Goal: Find specific page/section: Find specific page/section

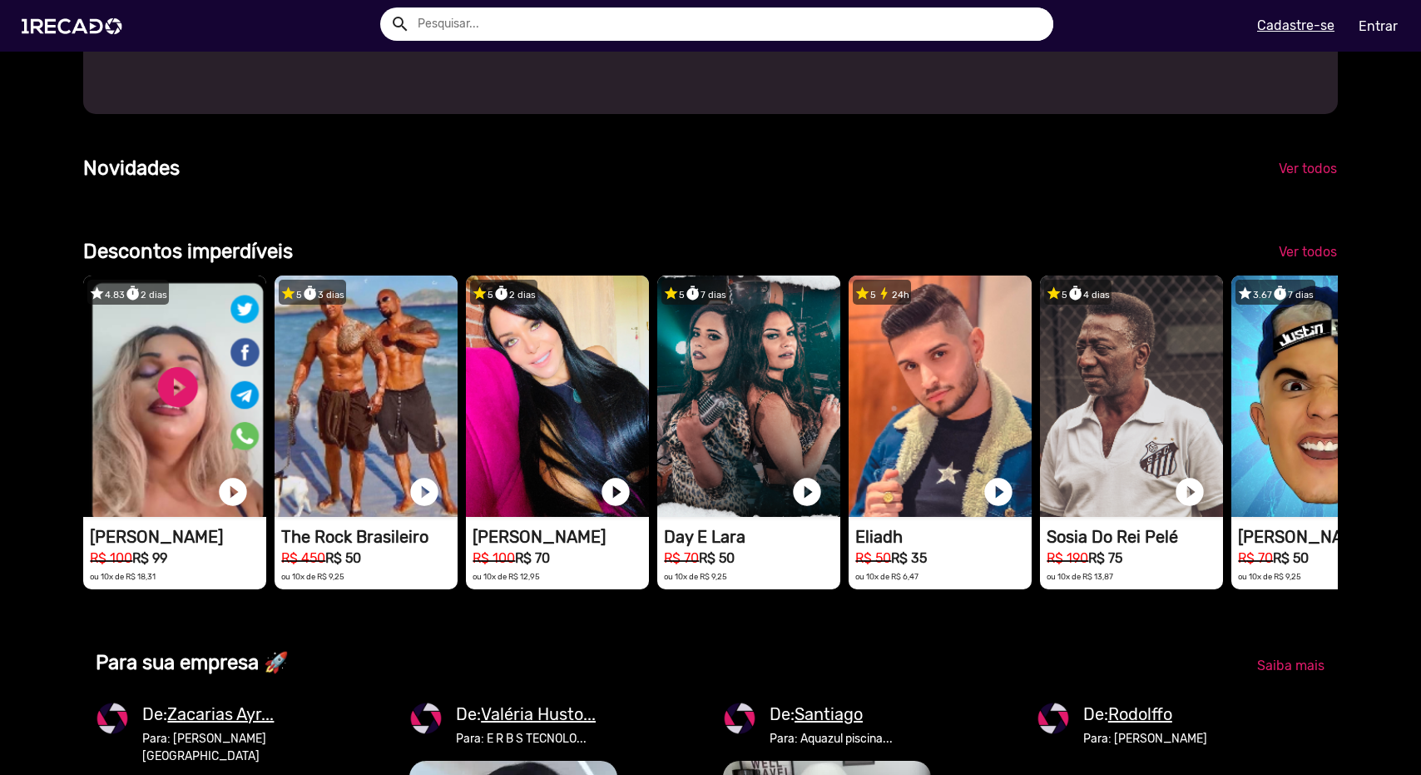
drag, startPoint x: 1186, startPoint y: 399, endPoint x: 1168, endPoint y: 234, distance: 165.7
click at [1168, 234] on div "Categorias 🌐 Todos 769 💼 Para sua empresa 🏃 Atletas 25 👥 Cover 23 📺 SBT 21 👥 Só…" at bounding box center [710, 614] width 1279 height 2718
click at [1298, 267] on link "Ver todos" at bounding box center [1308, 252] width 85 height 30
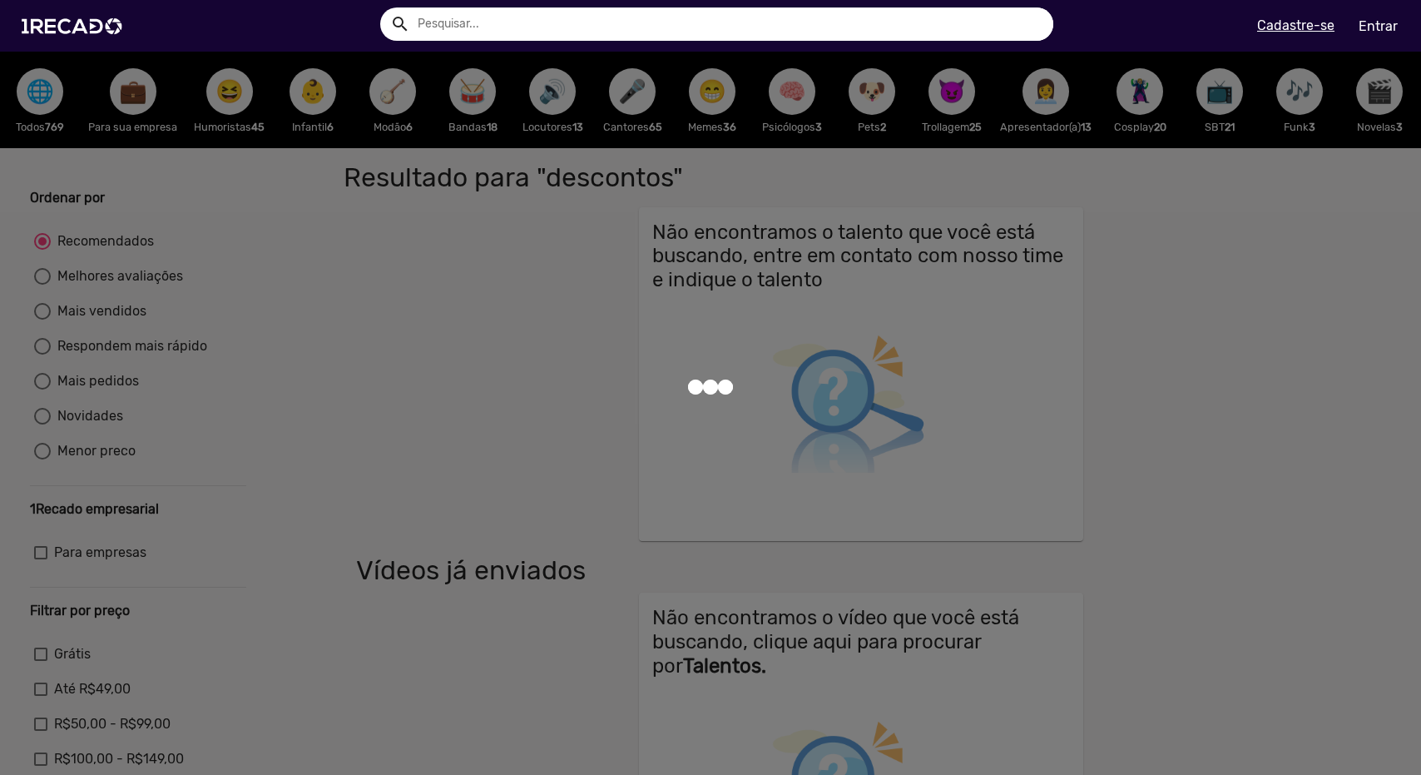
drag, startPoint x: 1298, startPoint y: 276, endPoint x: 664, endPoint y: 503, distance: 673.6
drag, startPoint x: 664, startPoint y: 503, endPoint x: 477, endPoint y: 483, distance: 188.3
click at [477, 483] on div at bounding box center [710, 387] width 1421 height 775
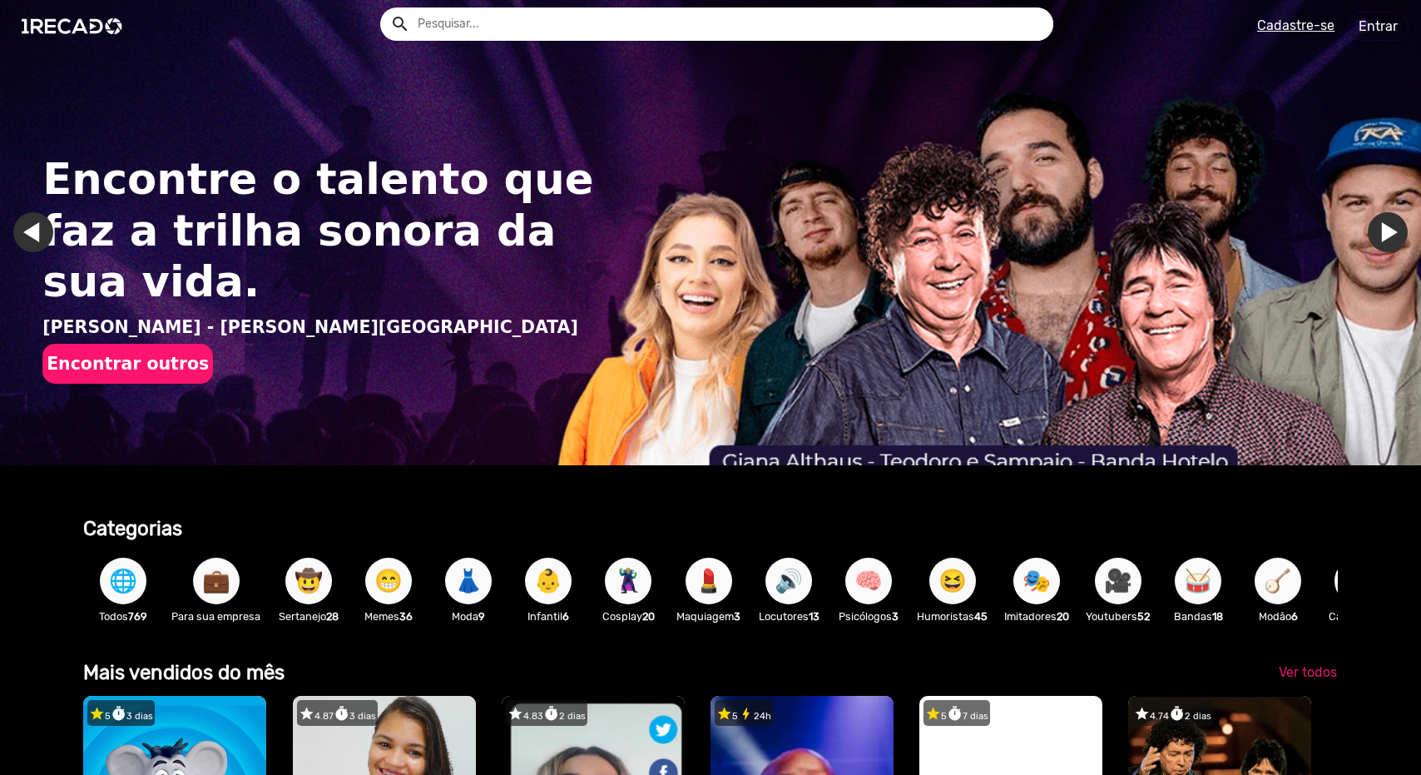
click at [539, 34] on input "text" at bounding box center [729, 23] width 648 height 33
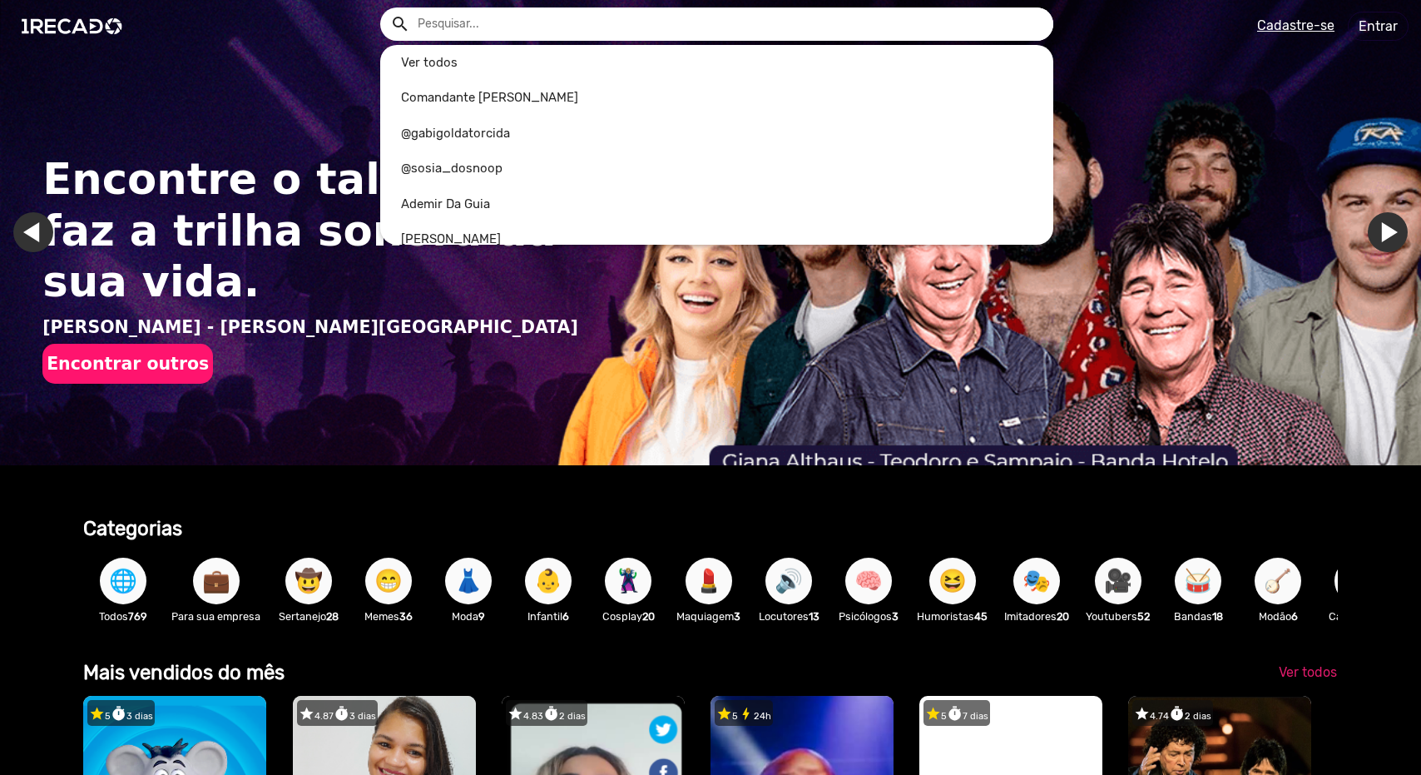
scroll to position [0, 1409]
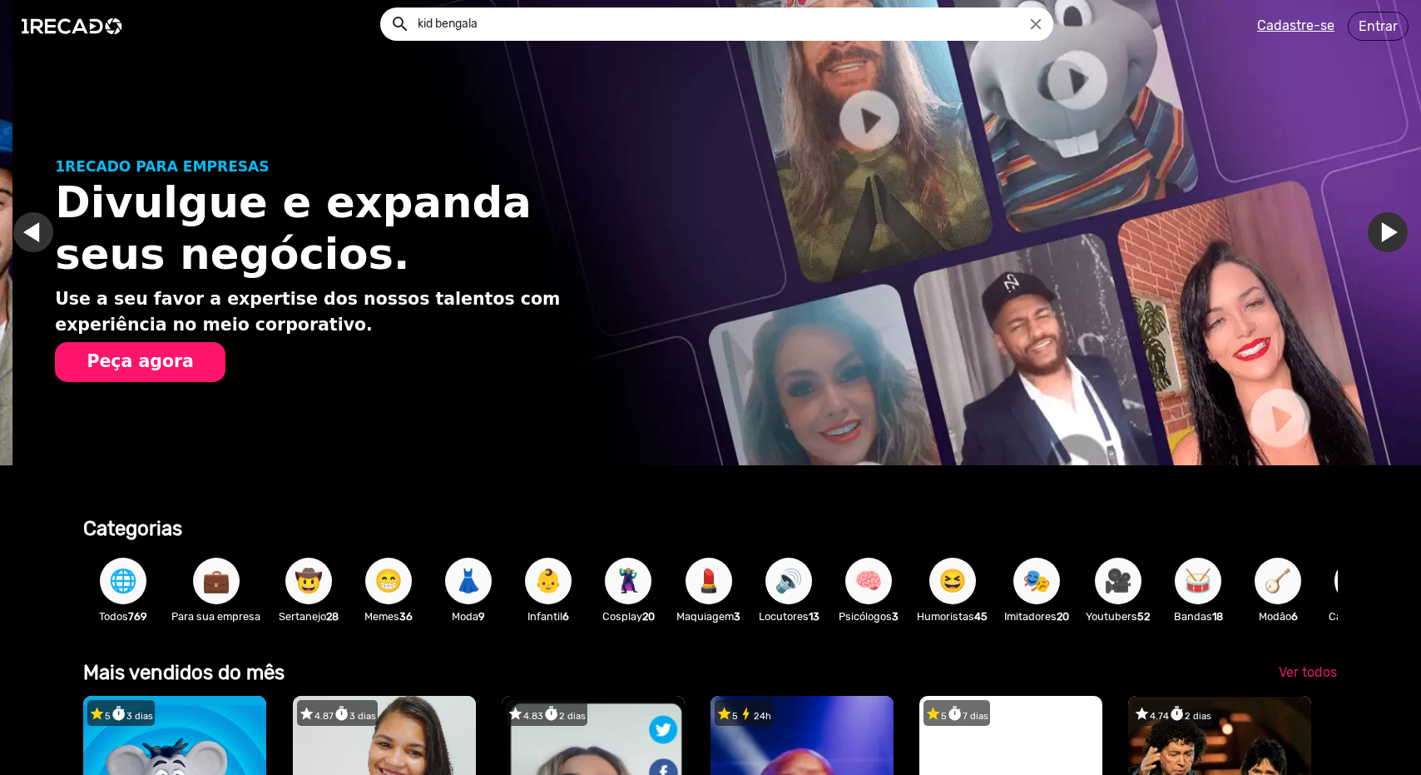
type input "kid bengala"
click at [384, 8] on button "search" at bounding box center [398, 22] width 29 height 29
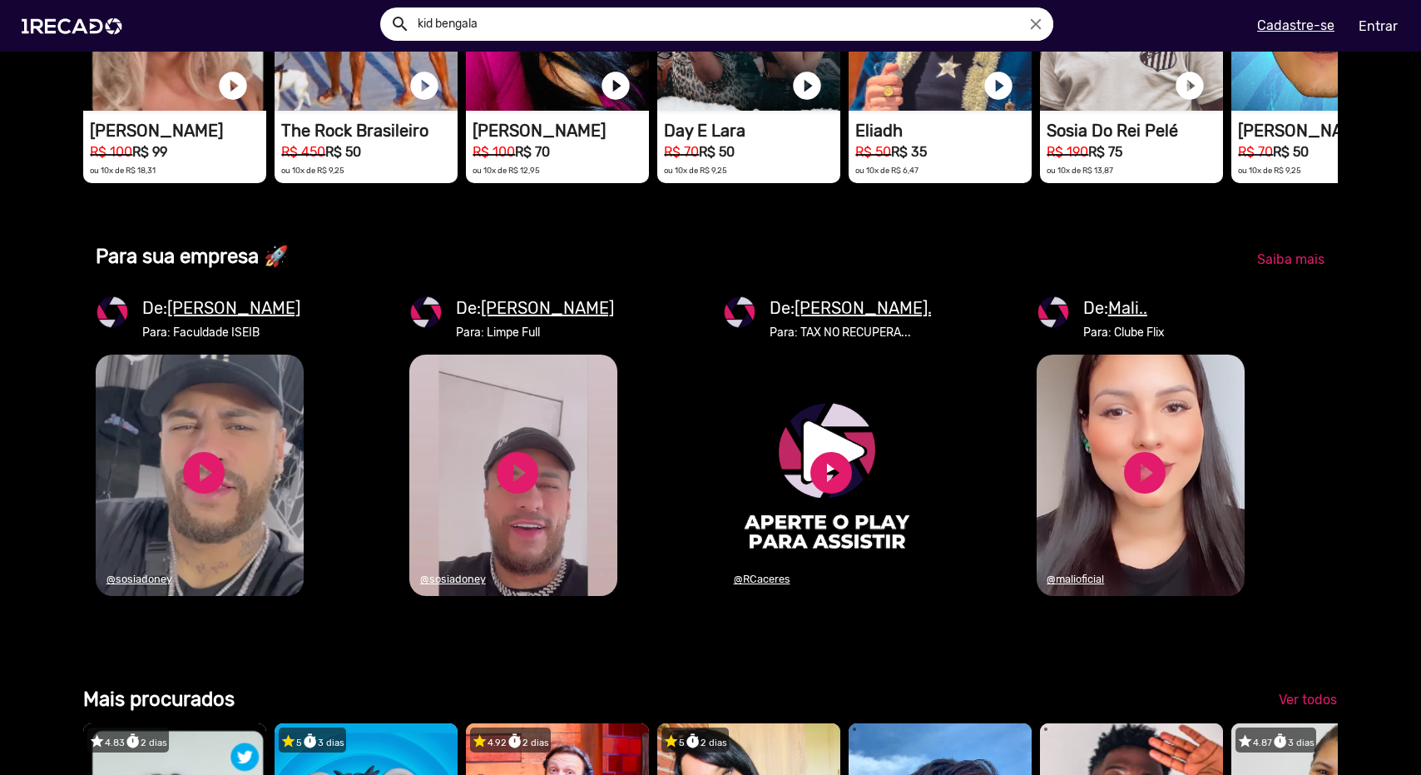
scroll to position [1099, 0]
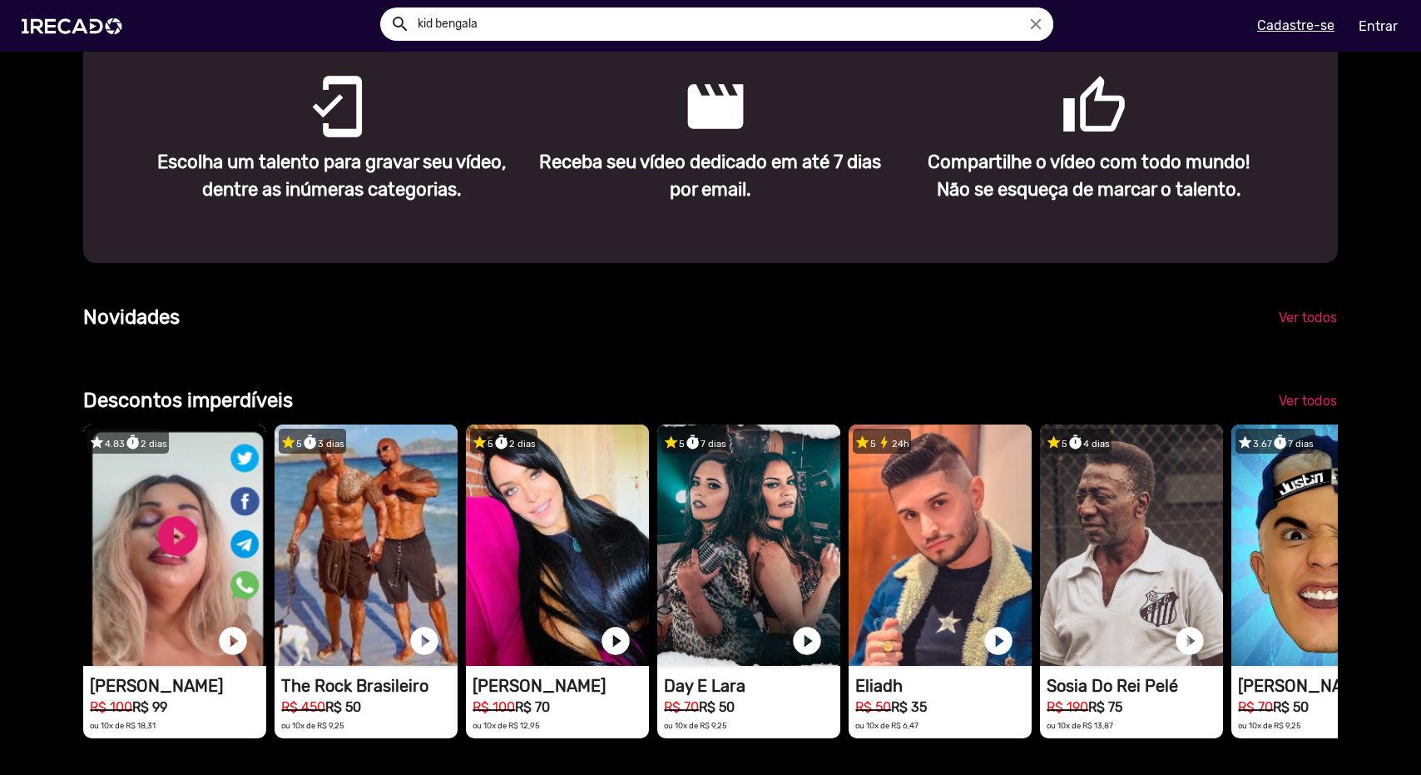
click at [614, 31] on input "kid bengala" at bounding box center [729, 23] width 648 height 33
drag, startPoint x: 427, startPoint y: -9, endPoint x: 315, endPoint y: -4, distance: 112.5
click at [315, 0] on html "search [PERSON_NAME] close help_outline search [PERSON_NAME] close menu Cadastr…" at bounding box center [710, 115] width 1421 height 231
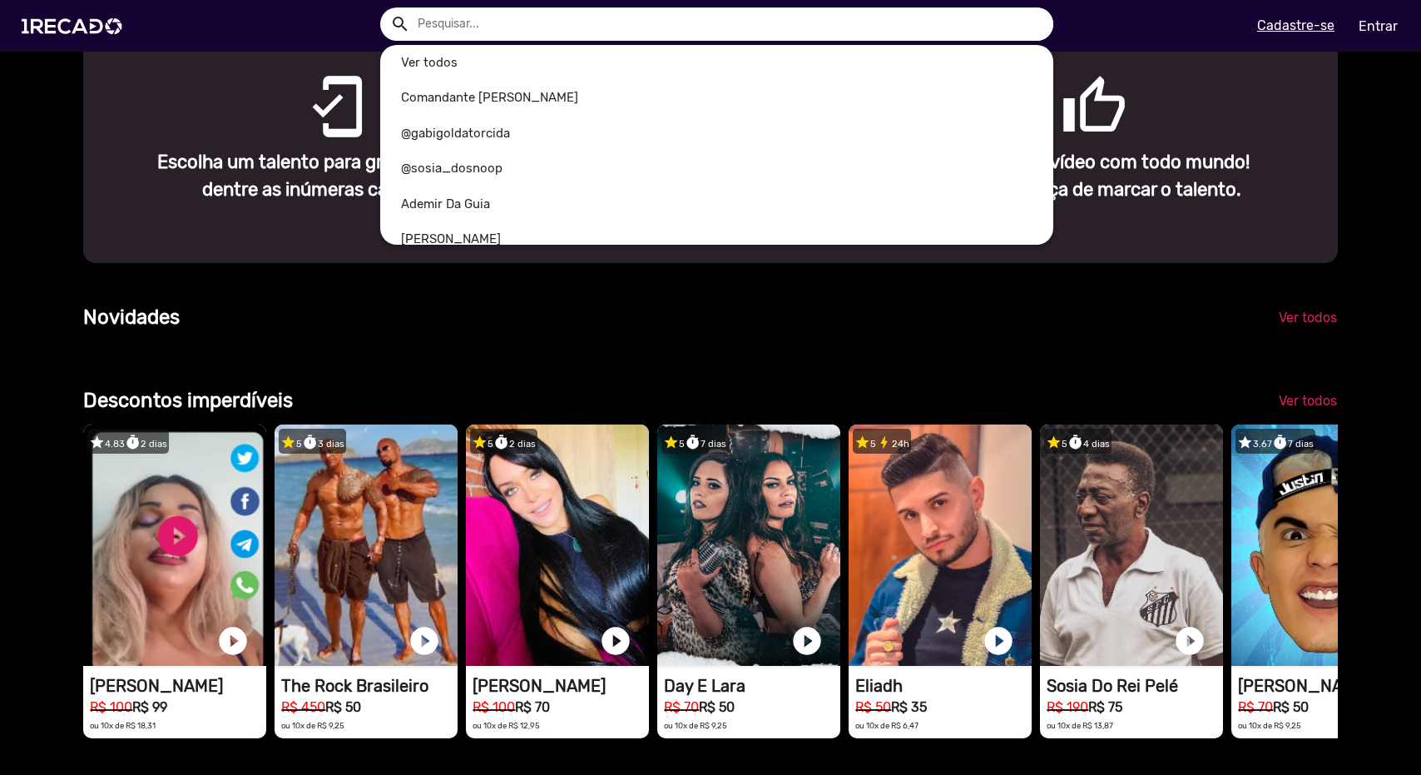
scroll to position [0, 1409]
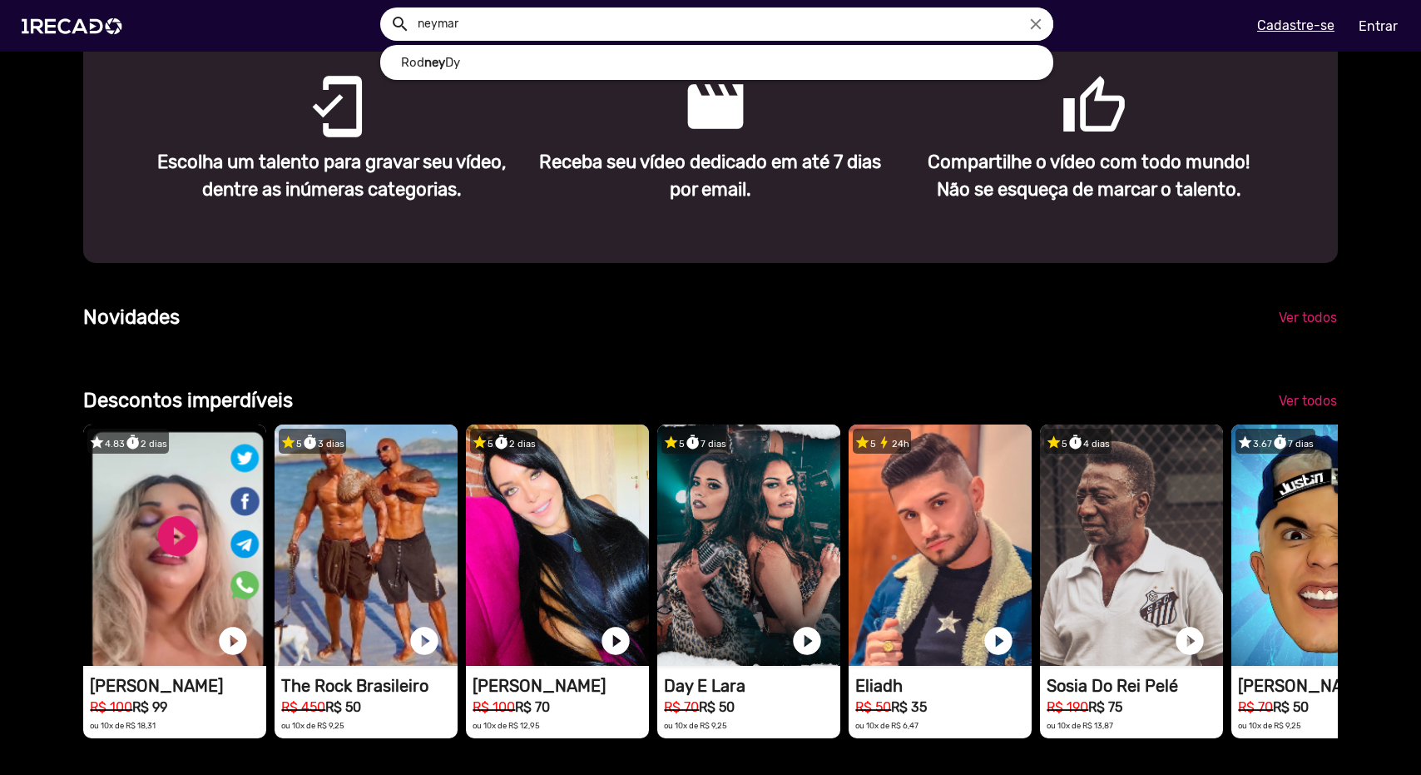
click at [384, 8] on button "search" at bounding box center [398, 22] width 29 height 29
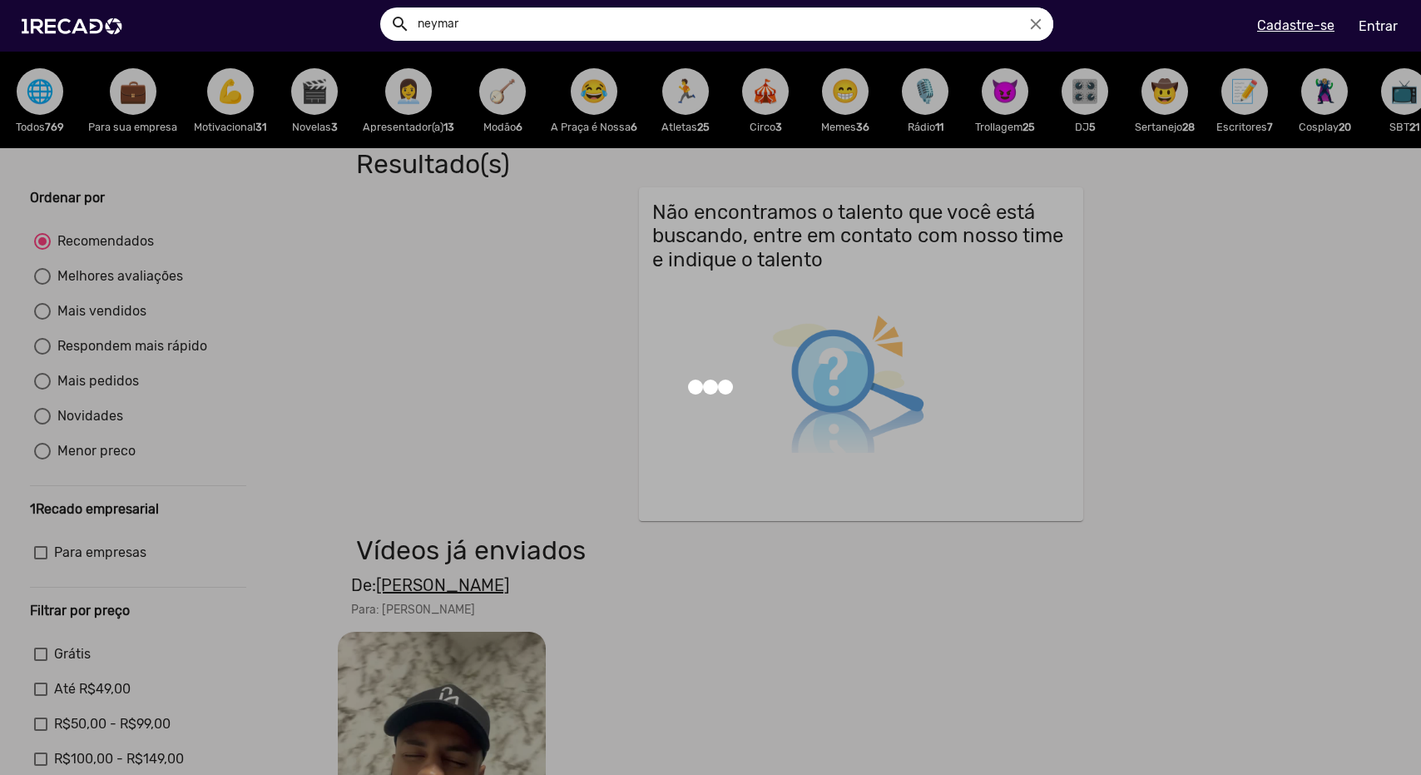
click at [607, 602] on div at bounding box center [710, 387] width 1421 height 775
click at [454, 515] on div at bounding box center [710, 387] width 1421 height 775
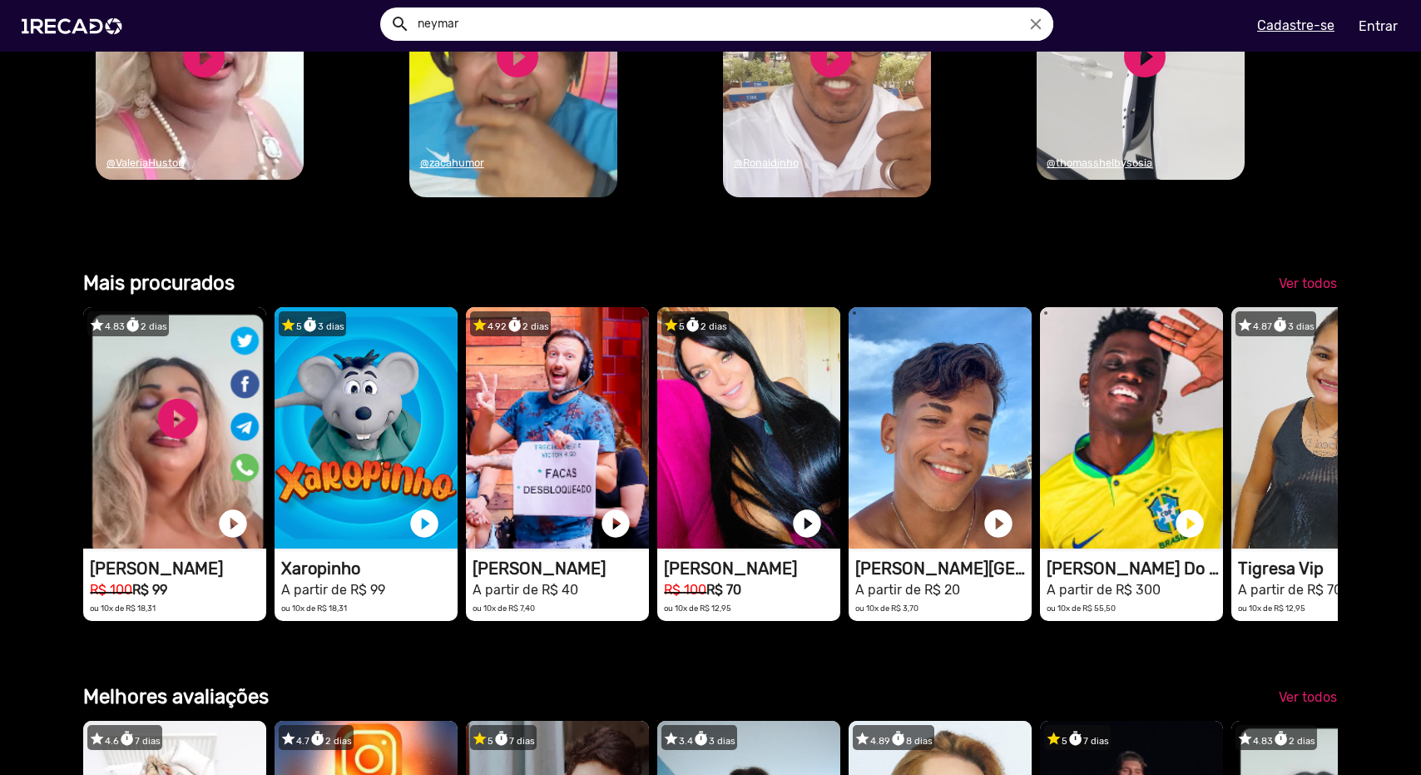
scroll to position [0, 2818]
click at [1283, 291] on span "Ver todos" at bounding box center [1308, 283] width 58 height 16
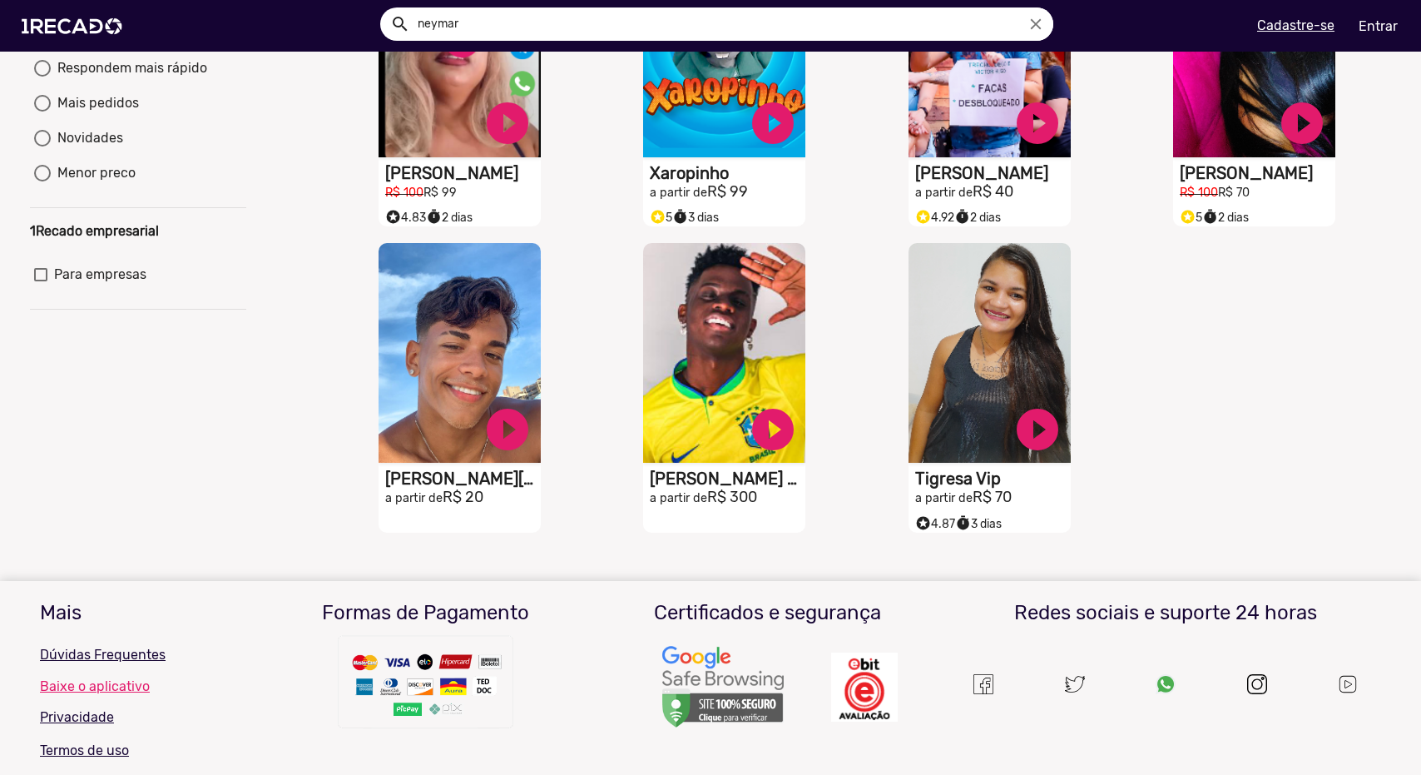
scroll to position [416, 0]
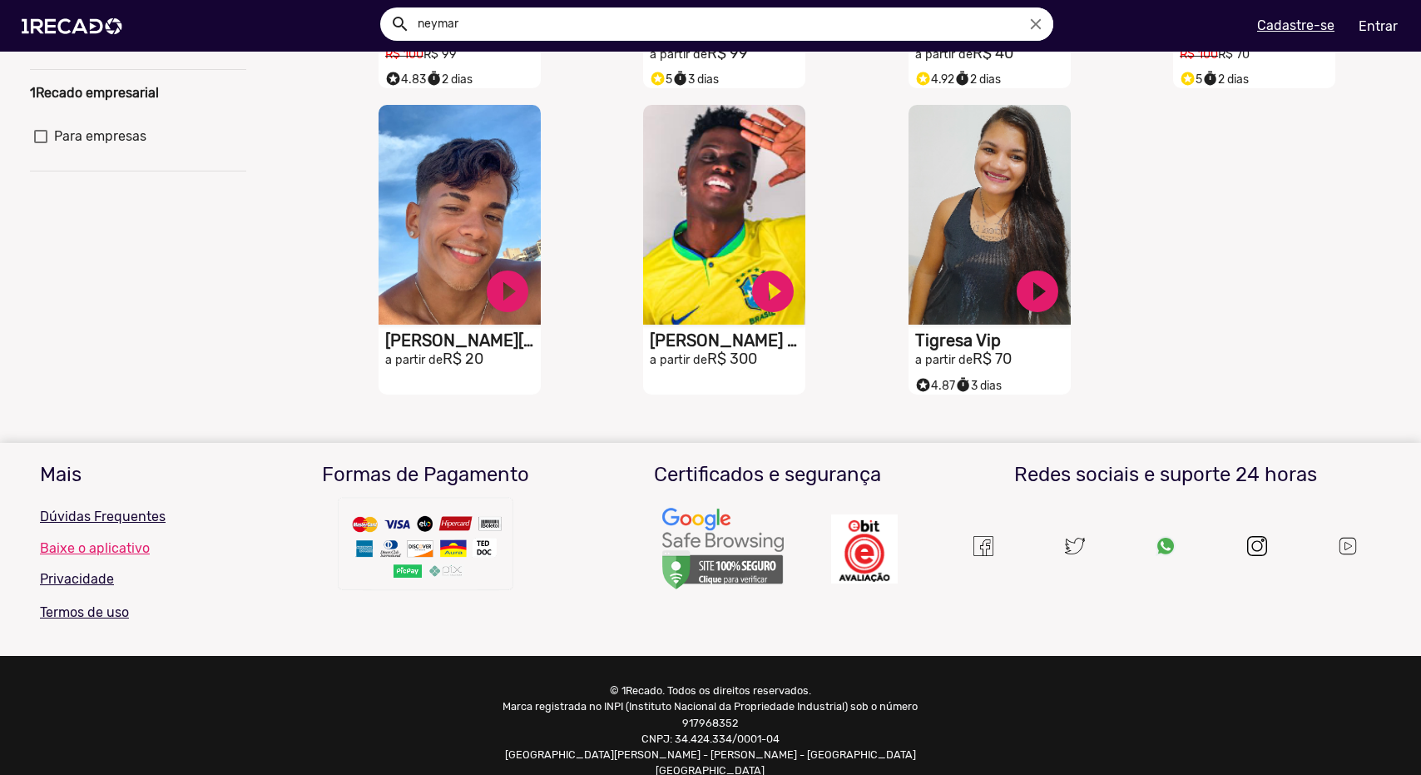
drag, startPoint x: 754, startPoint y: 423, endPoint x: 746, endPoint y: 418, distance: 9.0
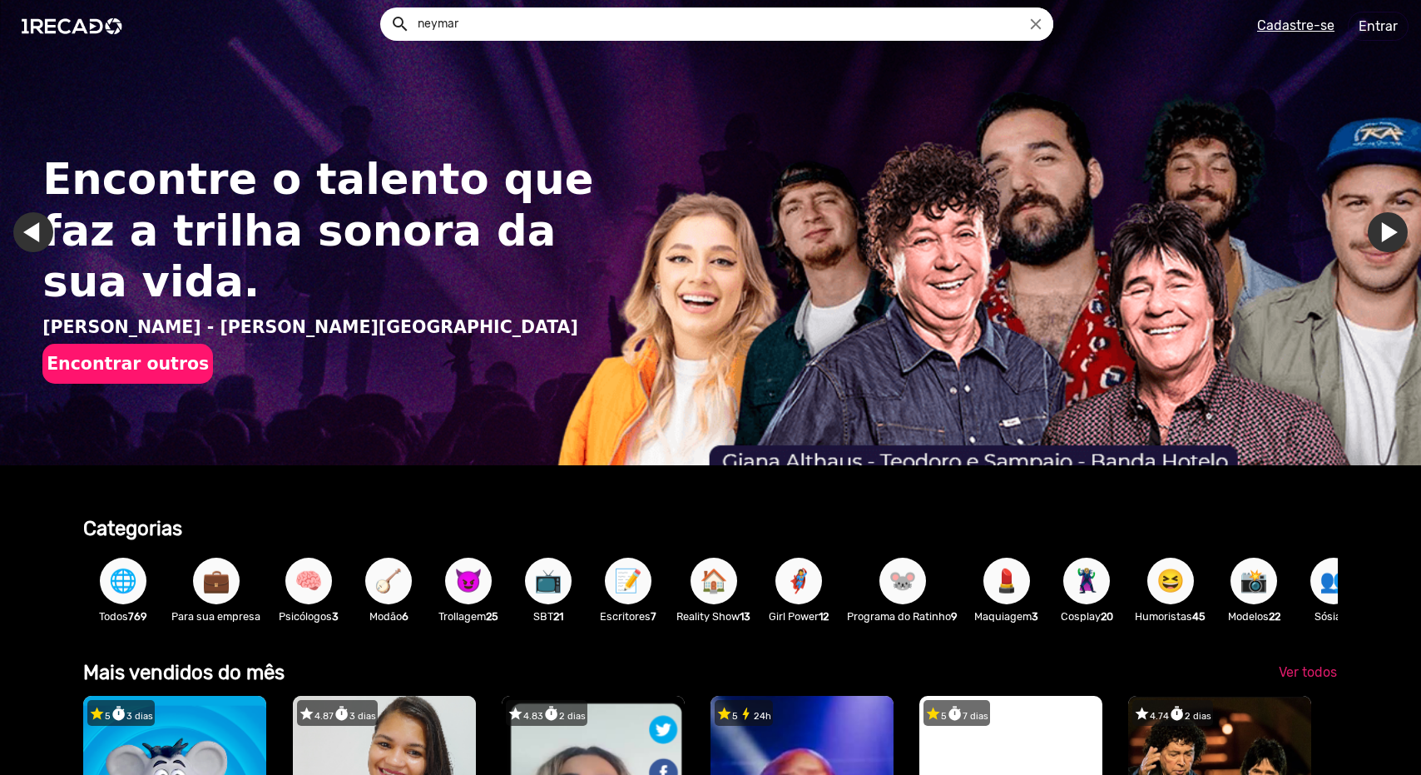
drag, startPoint x: 517, startPoint y: 31, endPoint x: 469, endPoint y: 28, distance: 47.5
click at [469, 28] on input "neymar" at bounding box center [729, 23] width 648 height 33
type input "ney"
click at [384, 8] on button "search" at bounding box center [398, 22] width 29 height 29
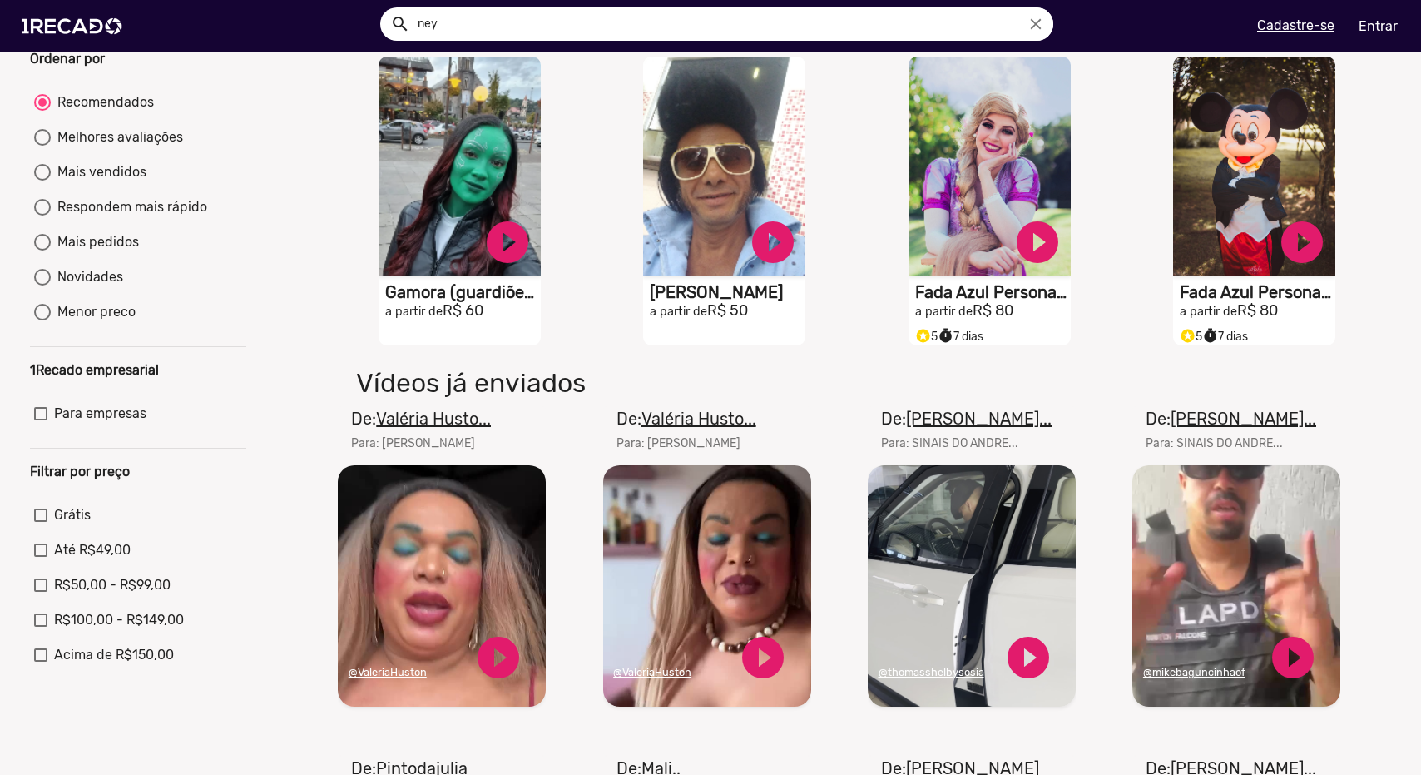
scroll to position [416, 0]
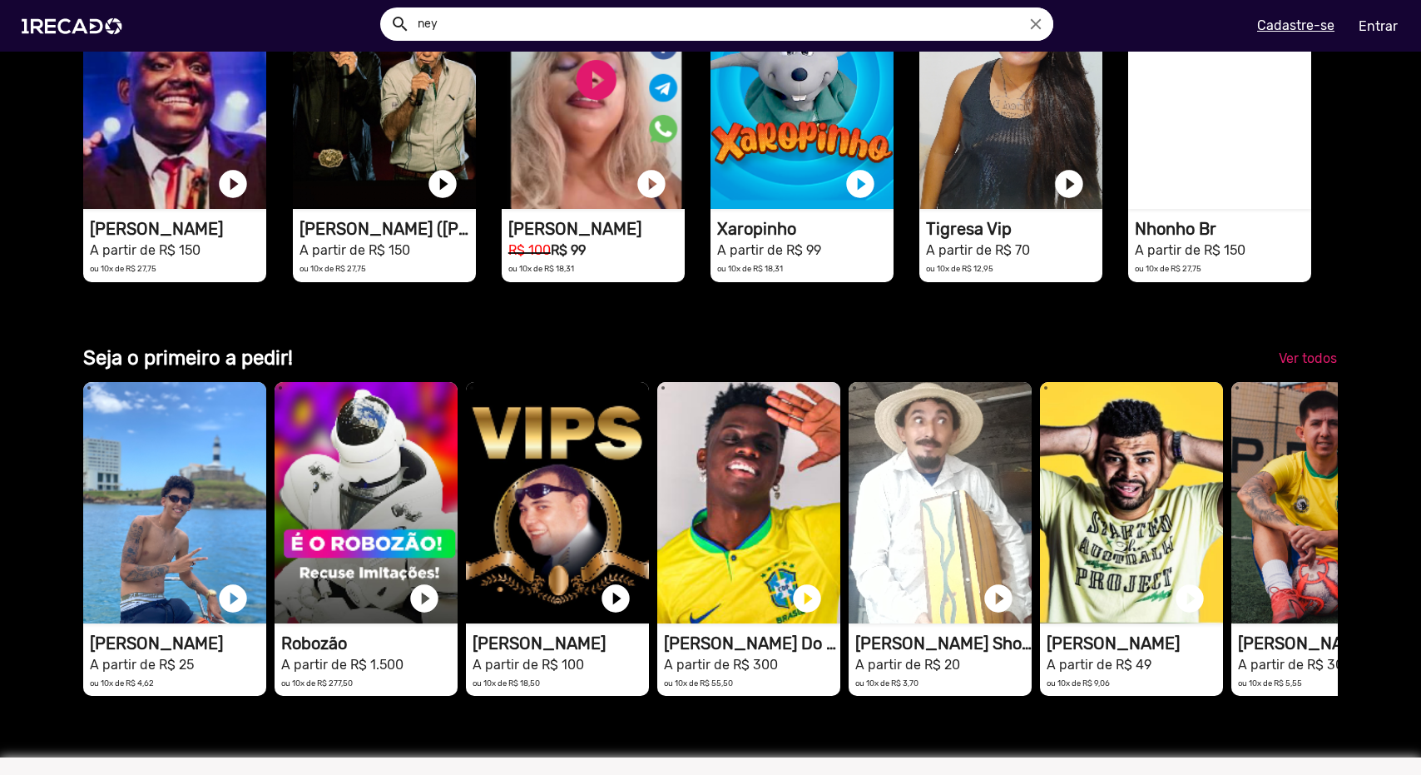
scroll to position [3607, 0]
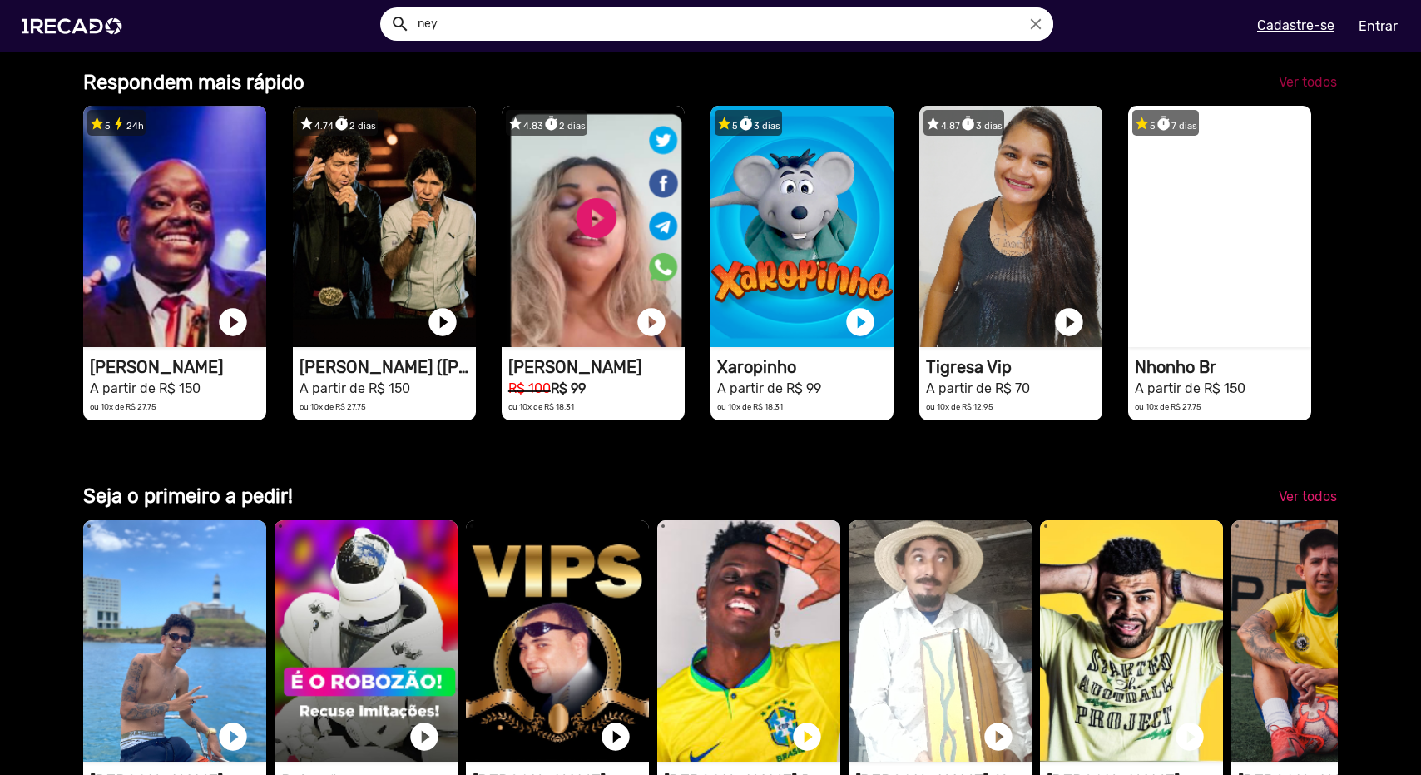
click at [1311, 90] on span "Ver todos" at bounding box center [1308, 82] width 58 height 16
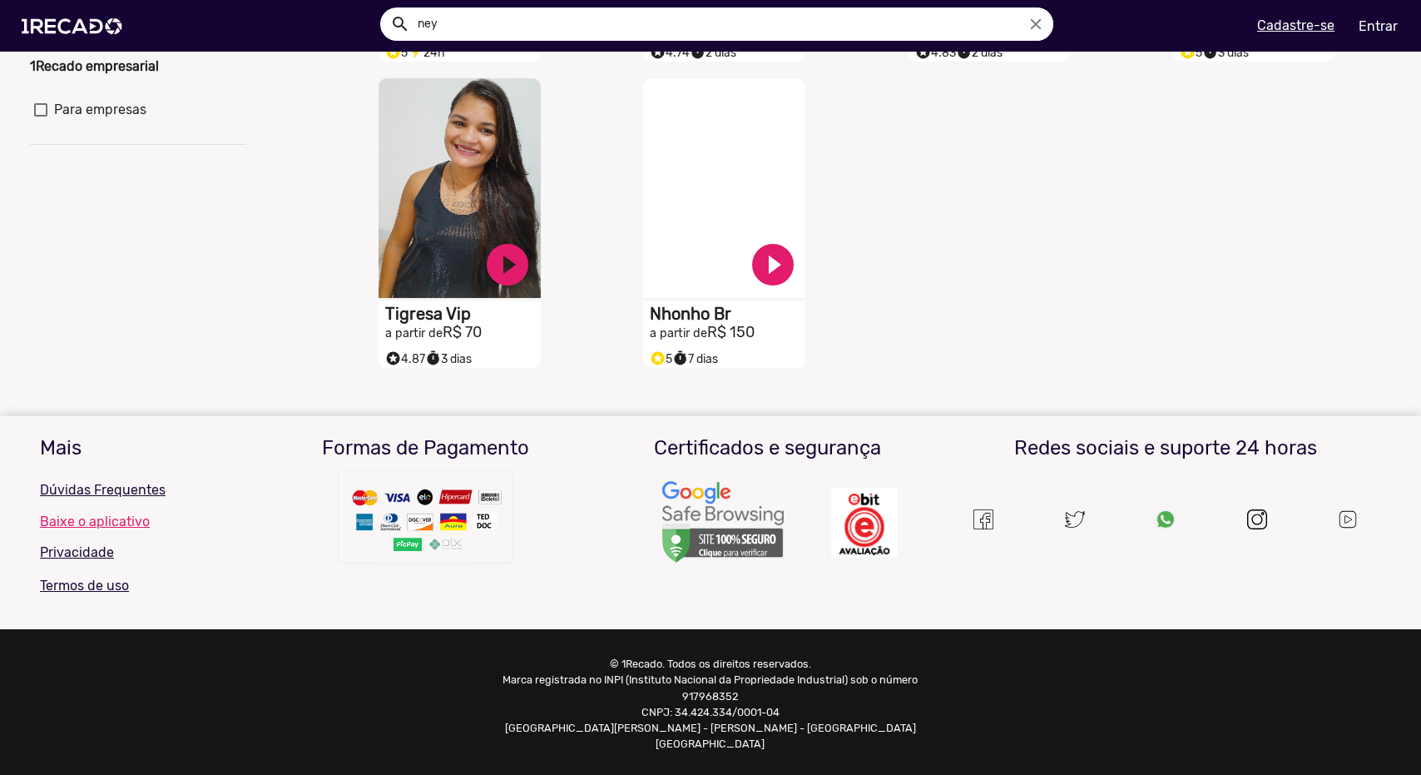
scroll to position [166, 0]
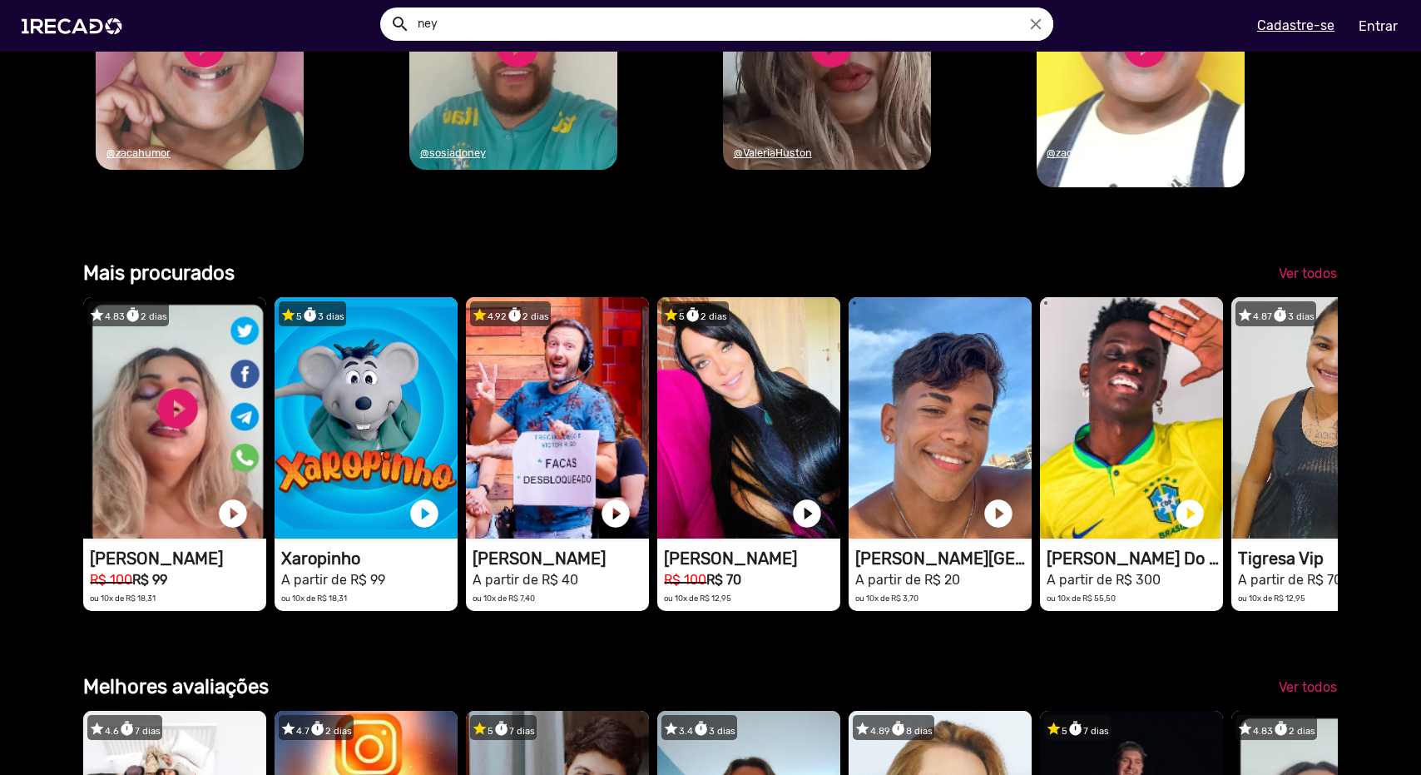
scroll to position [1802, 0]
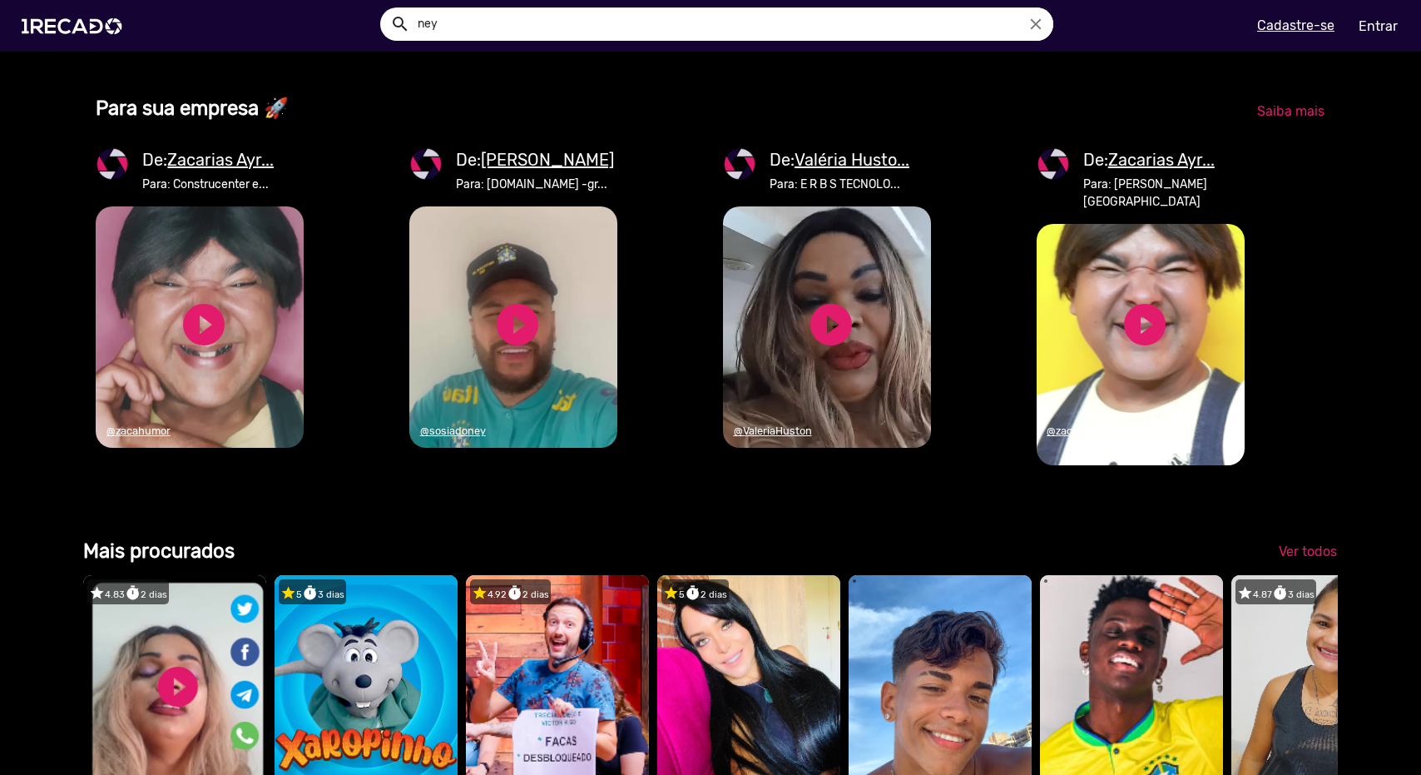
click at [514, 170] on u "[PERSON_NAME]" at bounding box center [547, 160] width 133 height 20
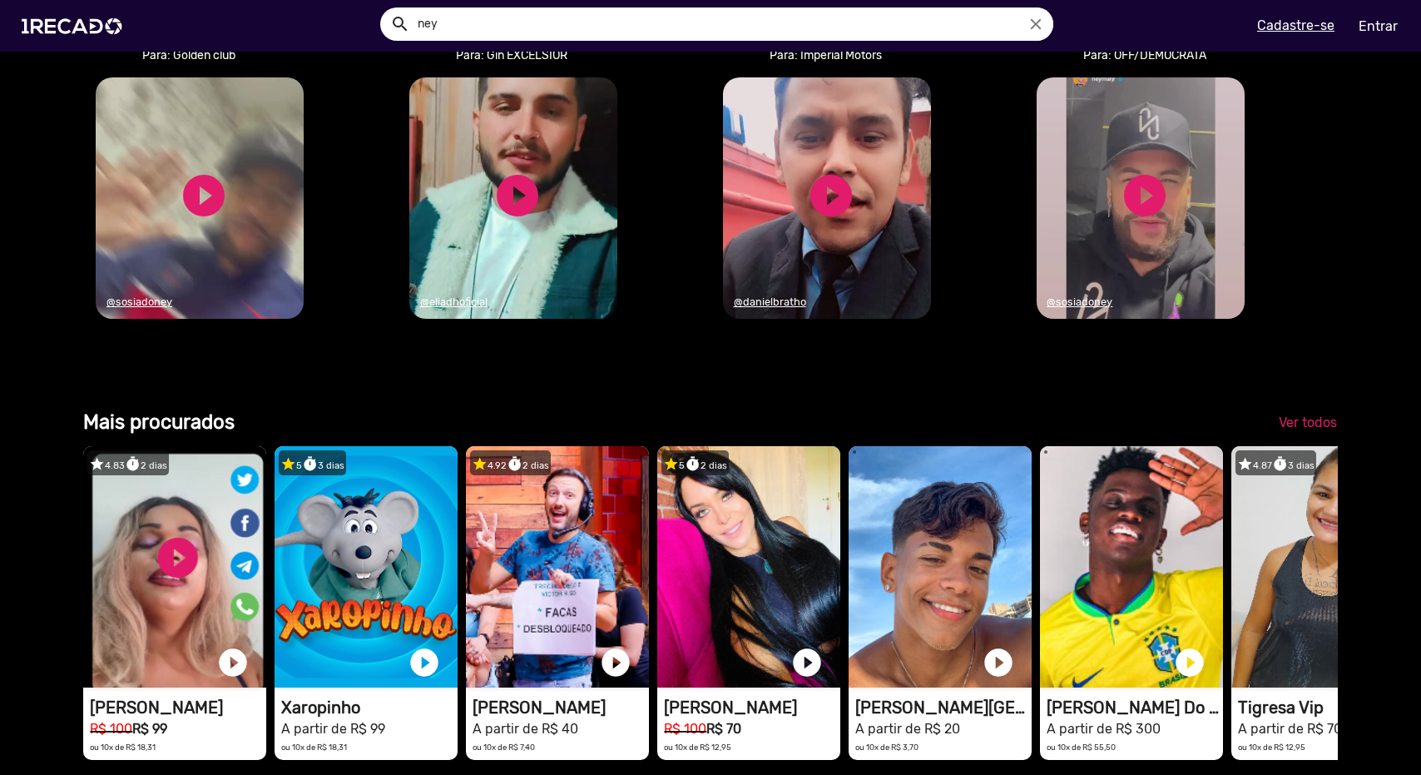
scroll to position [0, 1409]
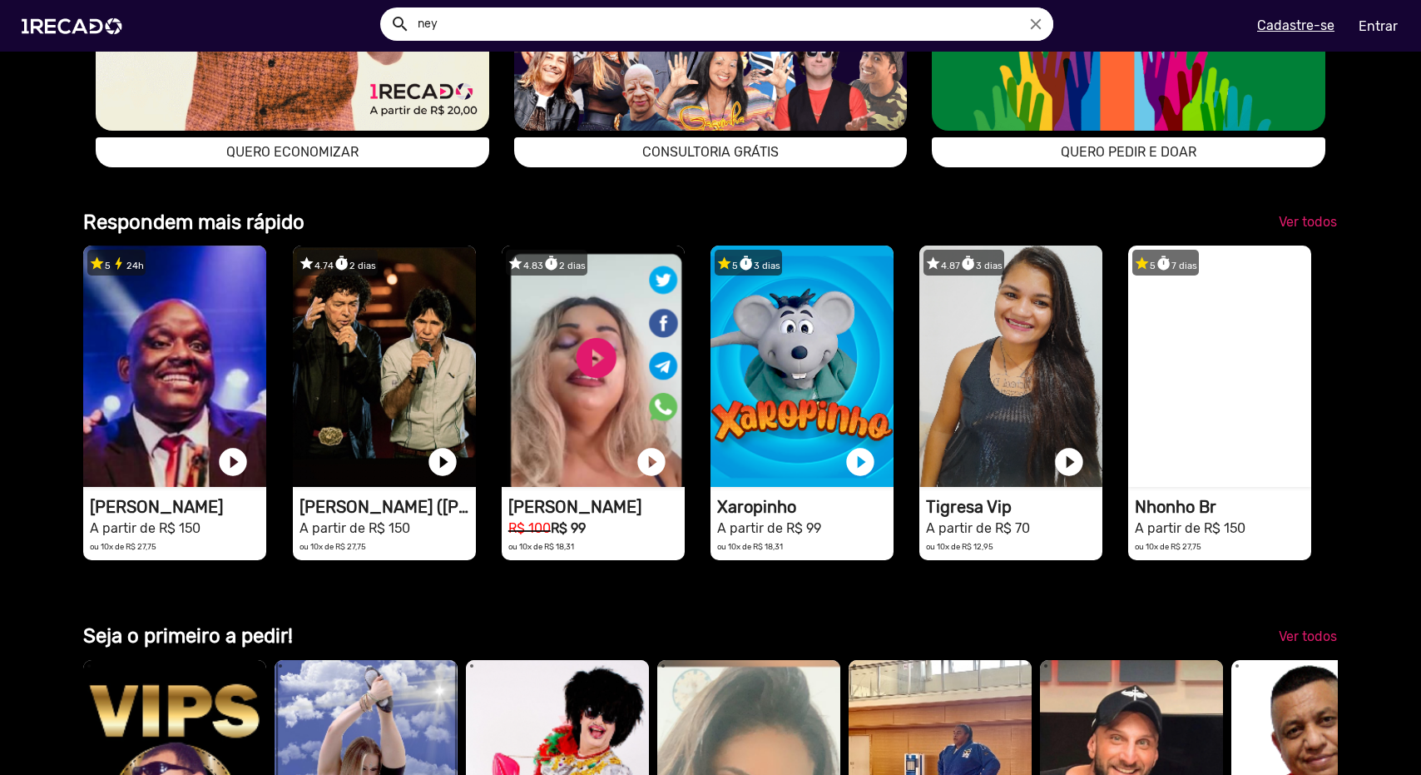
scroll to position [4161, 0]
